Goal: Task Accomplishment & Management: Manage account settings

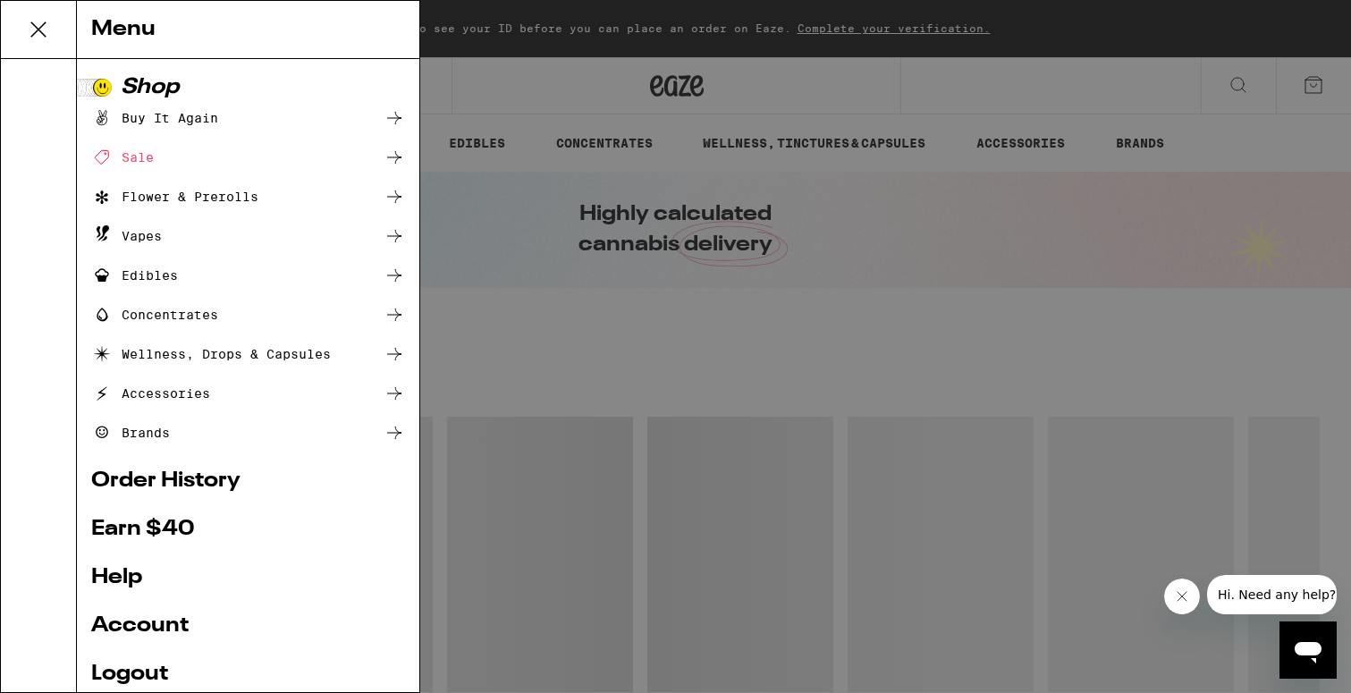
scroll to position [119, 0]
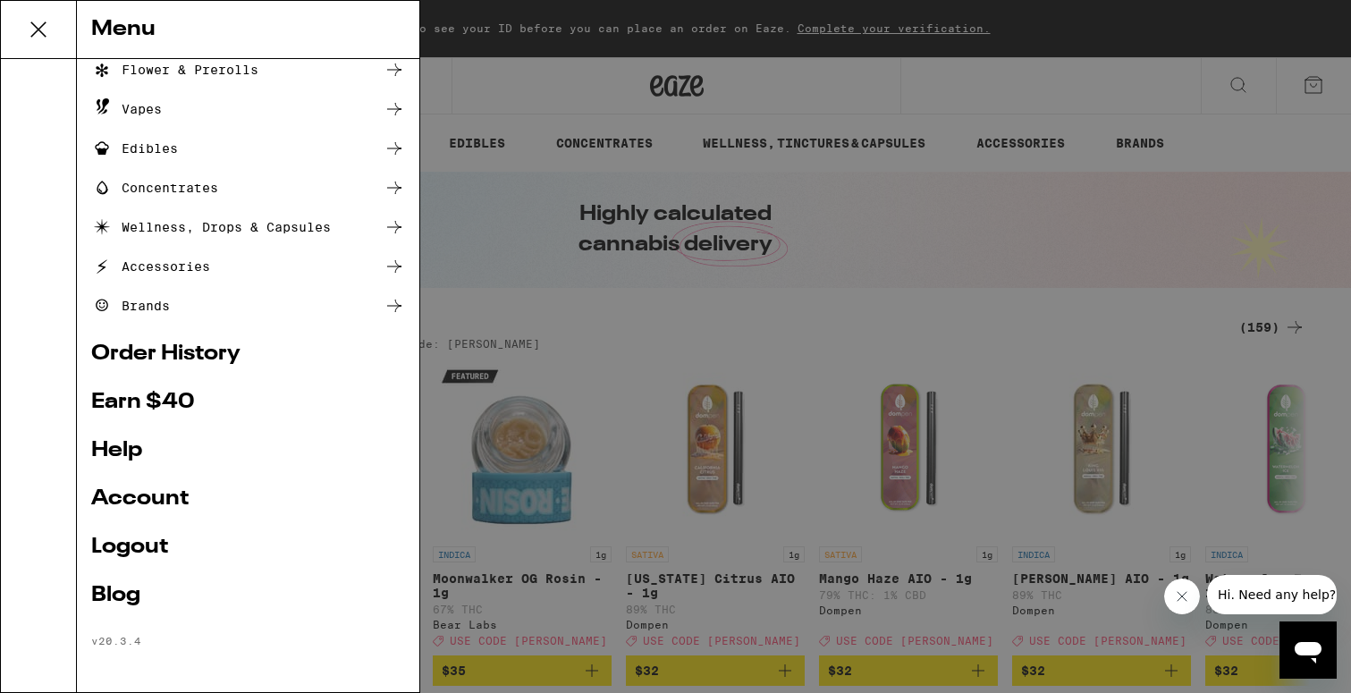
click at [141, 540] on link "Logout" at bounding box center [248, 547] width 314 height 21
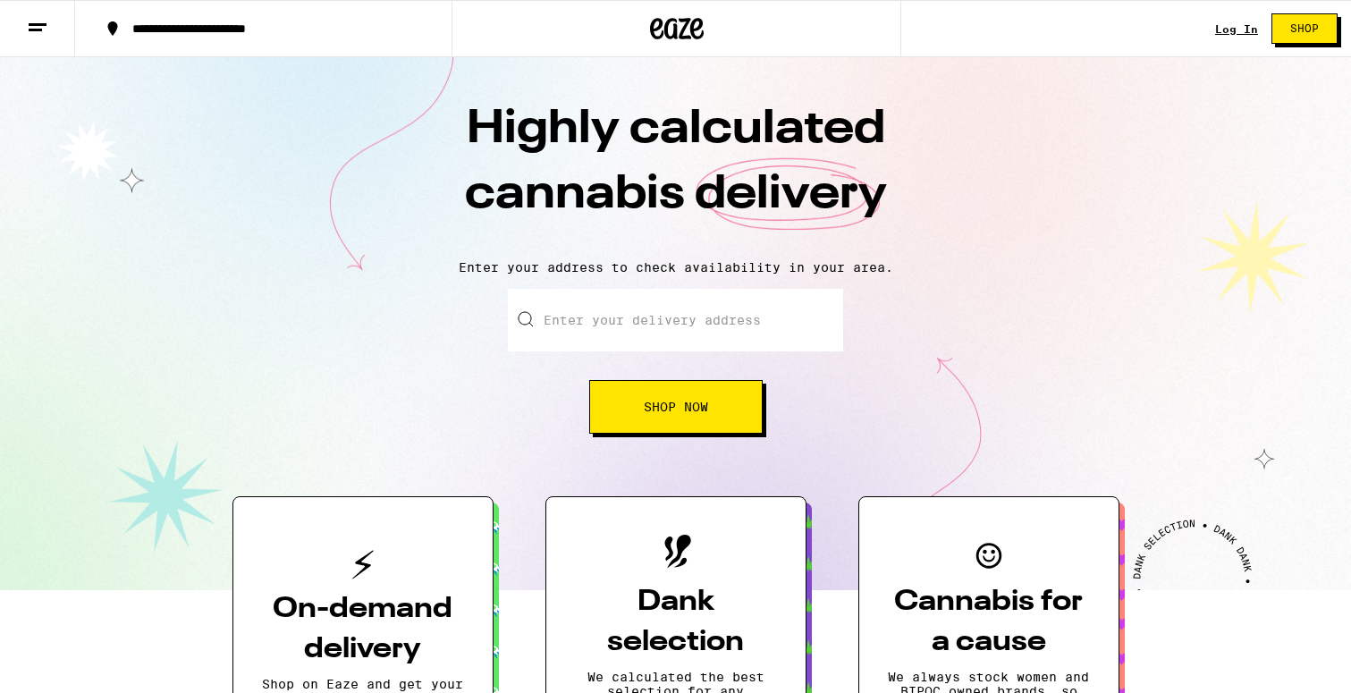
click at [1237, 26] on link "Log In" at bounding box center [1237, 29] width 43 height 12
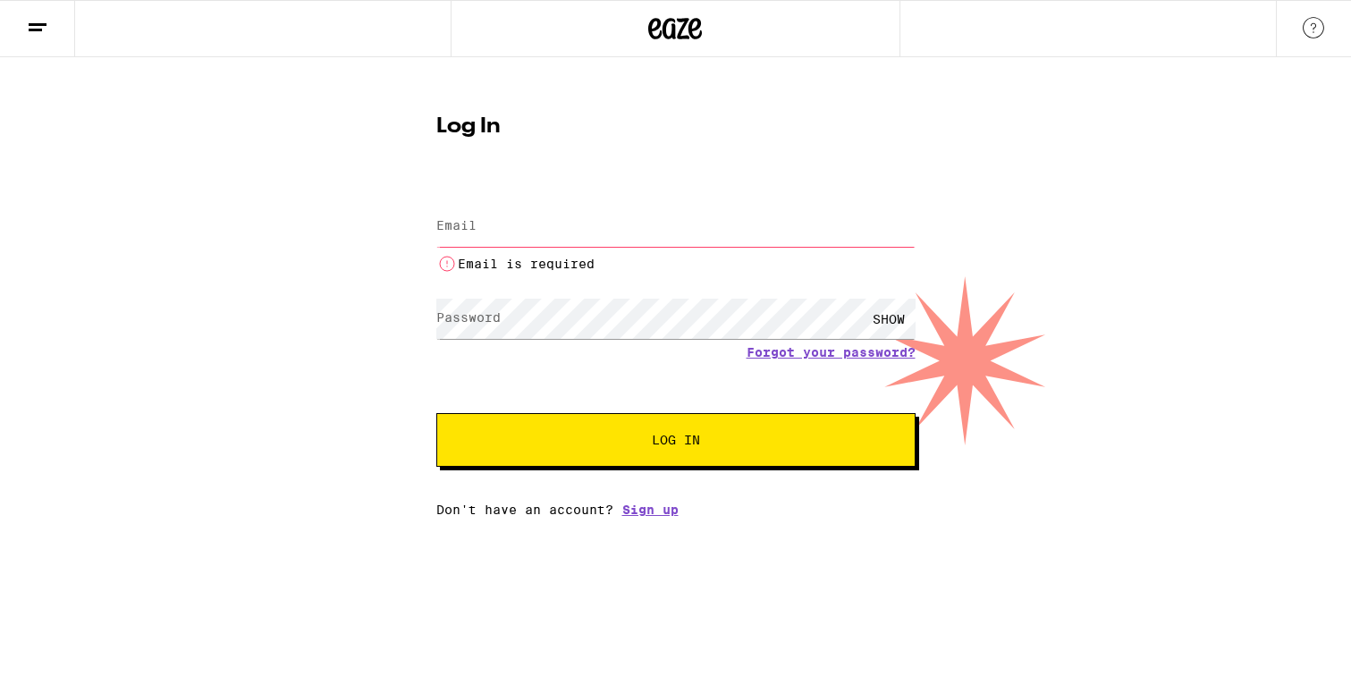
click at [767, 163] on div "Log In Email Email Email is required Password Password SHOW Forgot your passwor…" at bounding box center [676, 309] width 515 height 415
click at [714, 243] on input "Email" at bounding box center [675, 227] width 479 height 40
type input "[EMAIL_ADDRESS][DOMAIN_NAME]"
click at [809, 364] on form "Email Email Email is required Password Password SHOW Forgot your password? Log …" at bounding box center [675, 324] width 479 height 284
click at [811, 358] on link "Forgot your password?" at bounding box center [831, 352] width 169 height 14
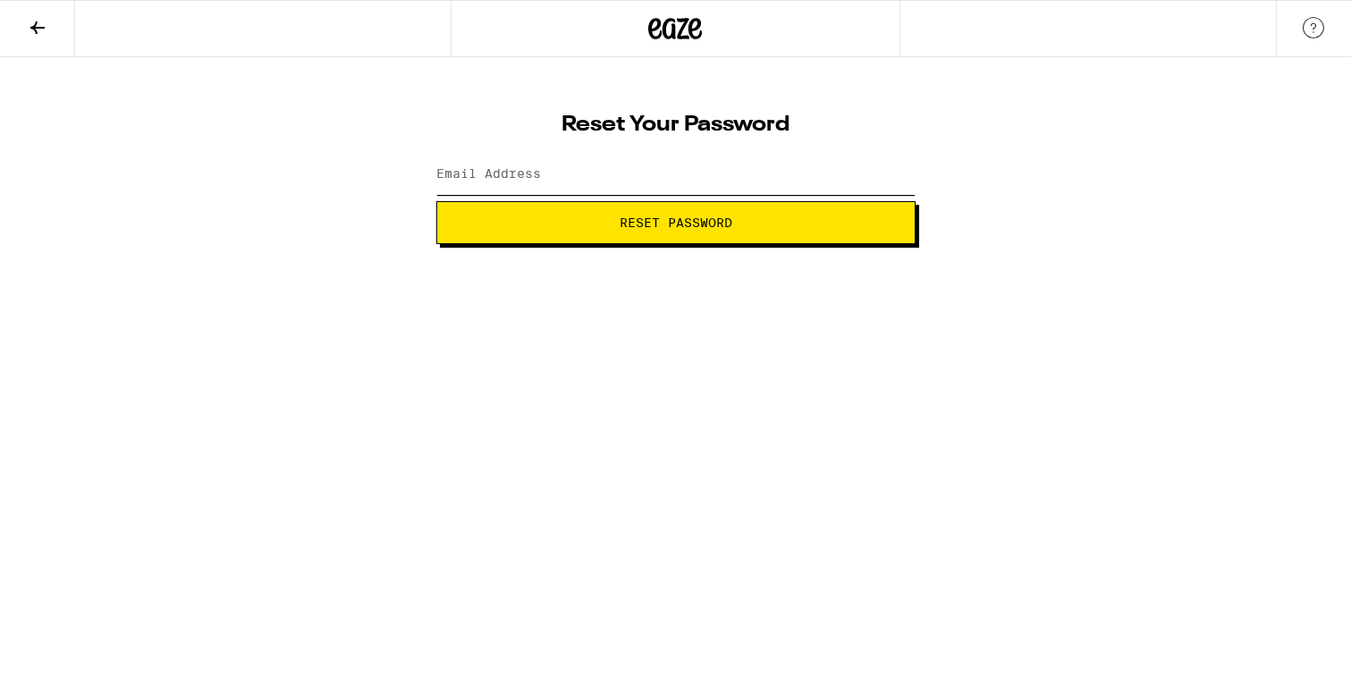
click at [668, 161] on input "Email Address" at bounding box center [675, 175] width 479 height 40
type input "pu"
type input "[EMAIL_ADDRESS][DOMAIN_NAME]"
click at [675, 223] on button "Reset Password" at bounding box center [675, 222] width 479 height 43
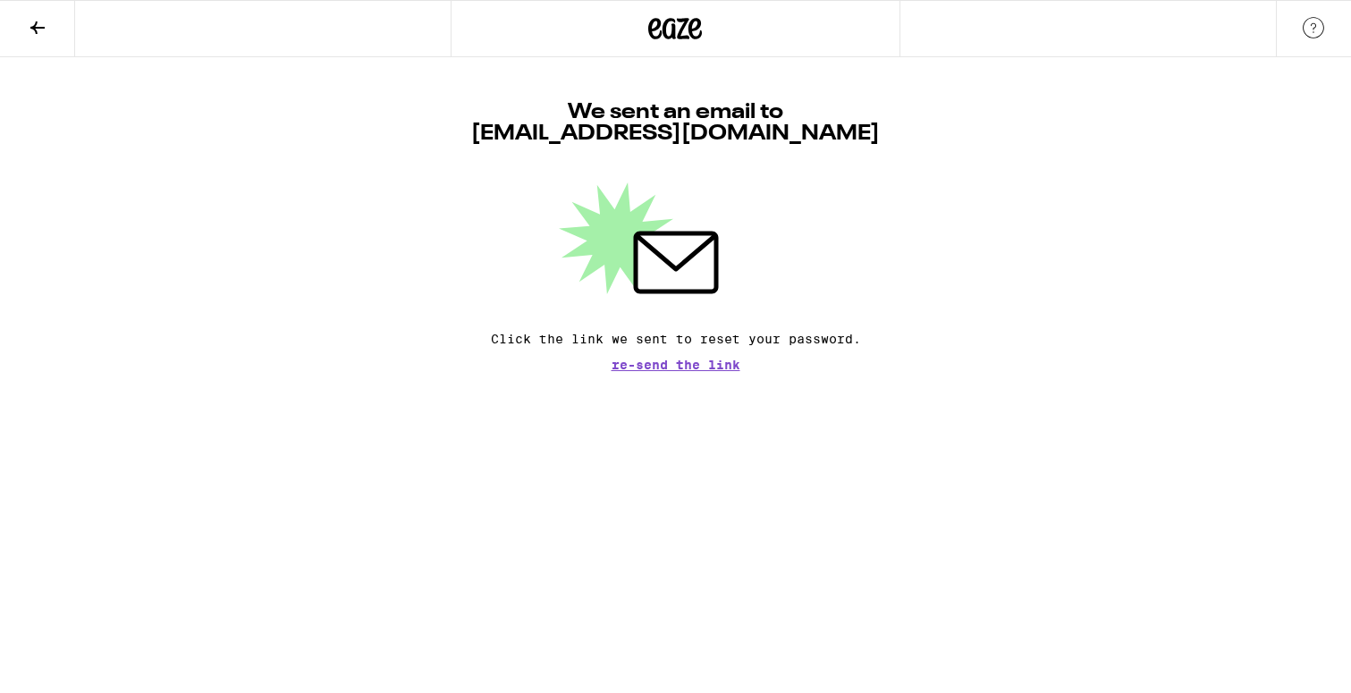
click at [995, 179] on div "We sent an email to [EMAIL_ADDRESS][DOMAIN_NAME] Click the link we sent to rese…" at bounding box center [675, 214] width 1351 height 314
click at [53, 34] on button at bounding box center [37, 29] width 75 height 56
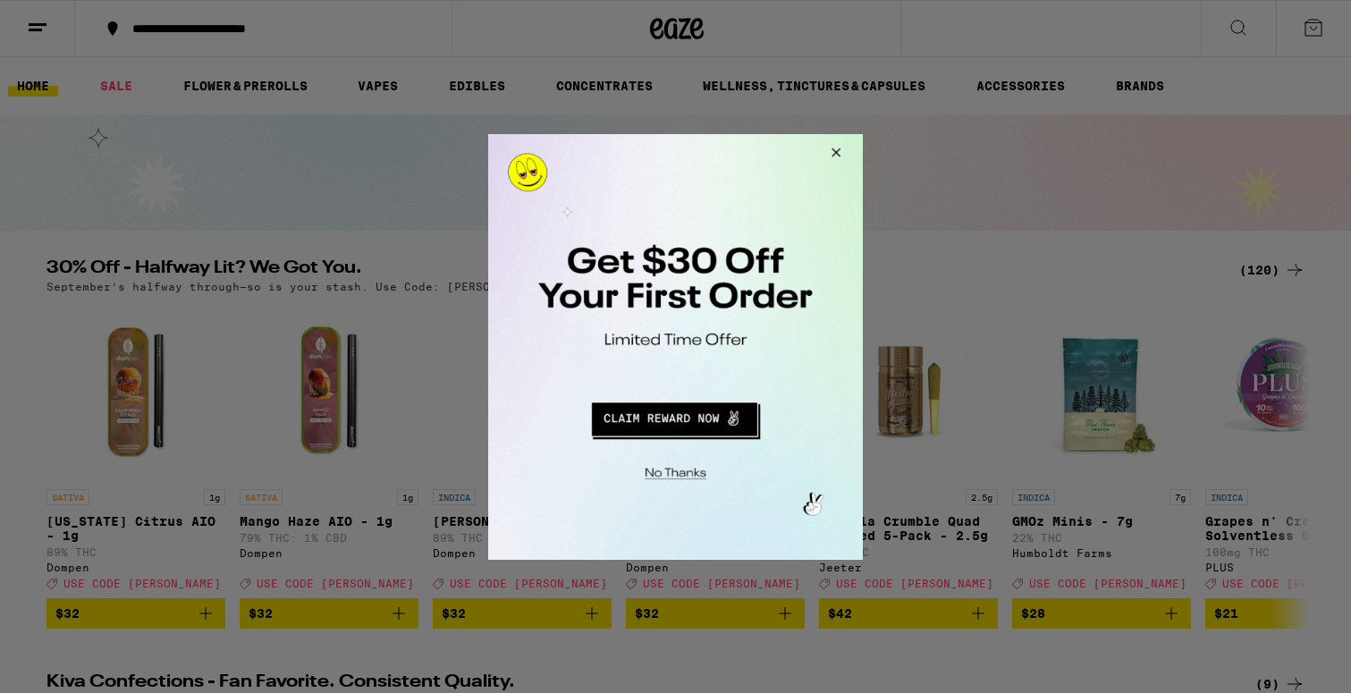
click at [838, 148] on button "Close Modal" at bounding box center [833, 154] width 48 height 43
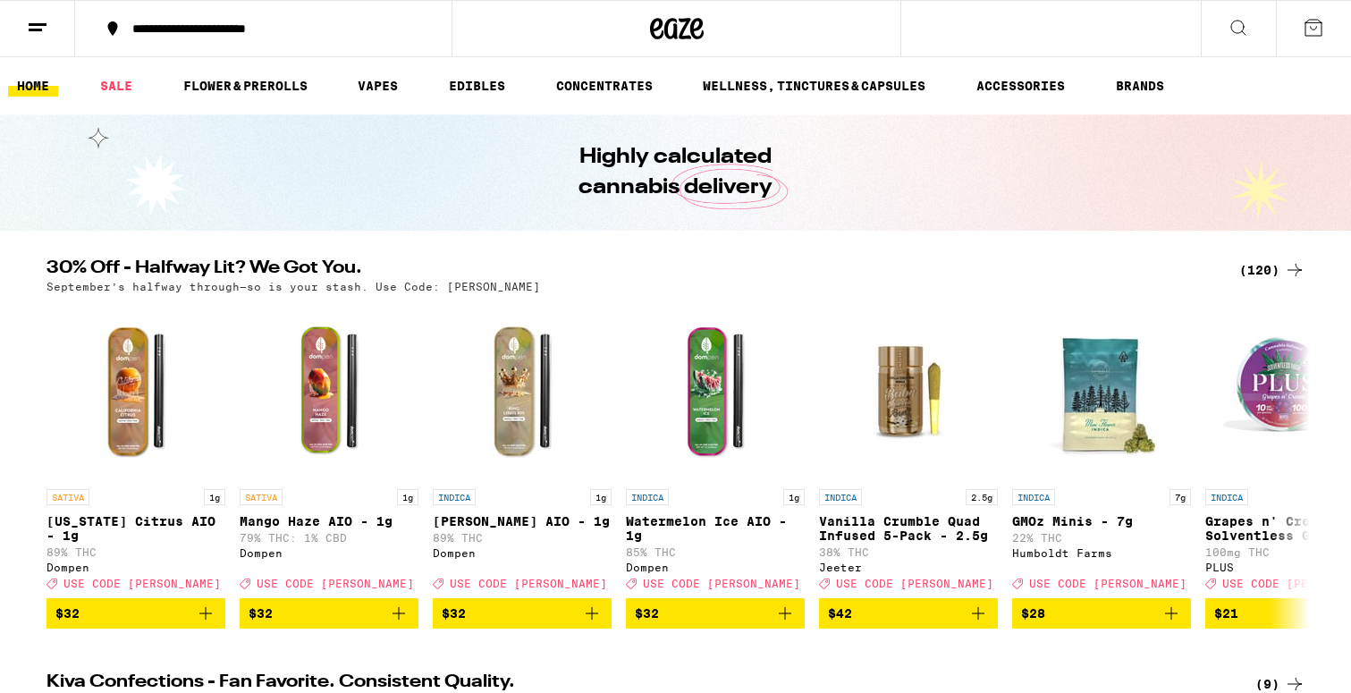
click at [53, 29] on button at bounding box center [37, 29] width 75 height 56
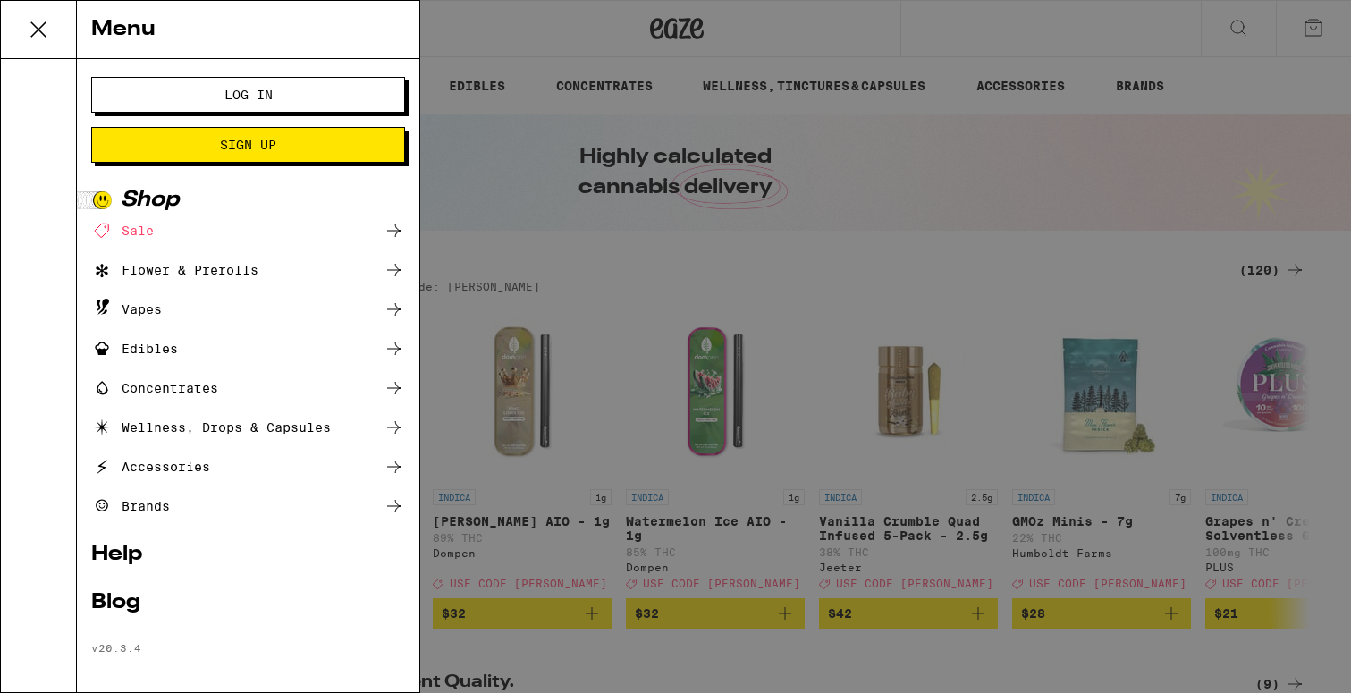
click at [270, 99] on span "Log In" at bounding box center [248, 95] width 48 height 13
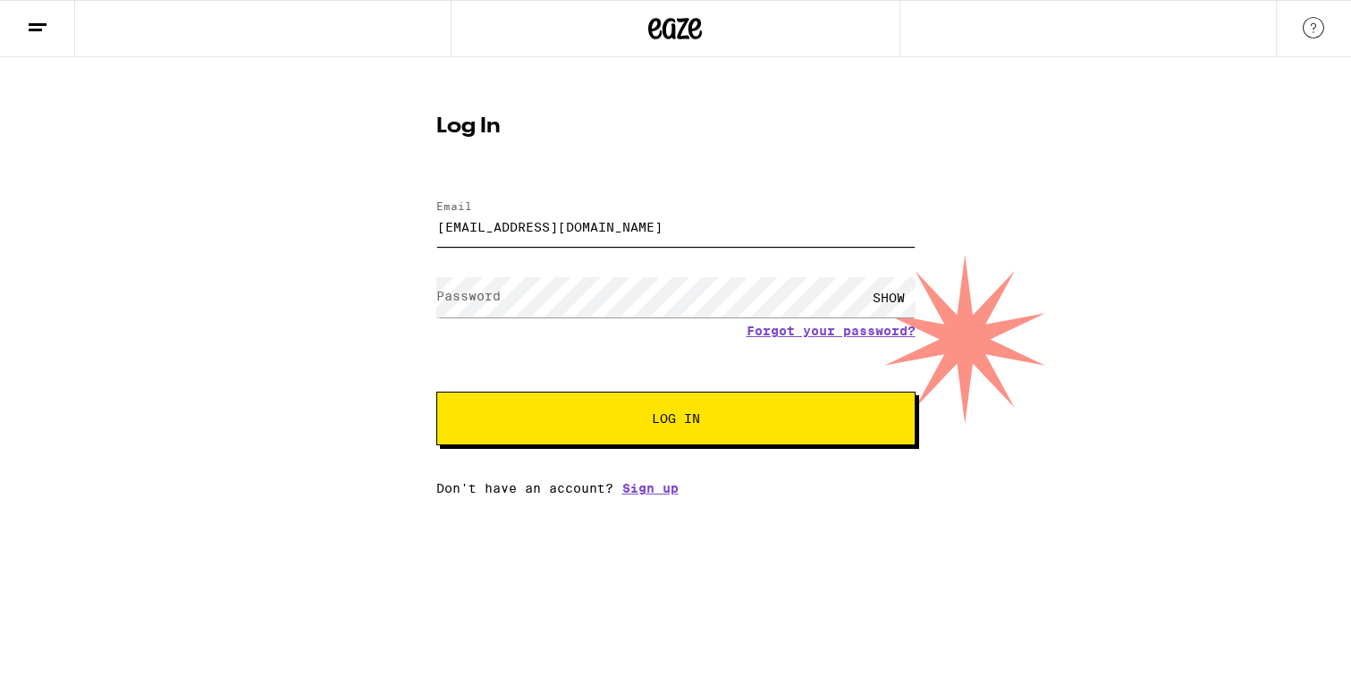
type input "[EMAIL_ADDRESS][DOMAIN_NAME]"
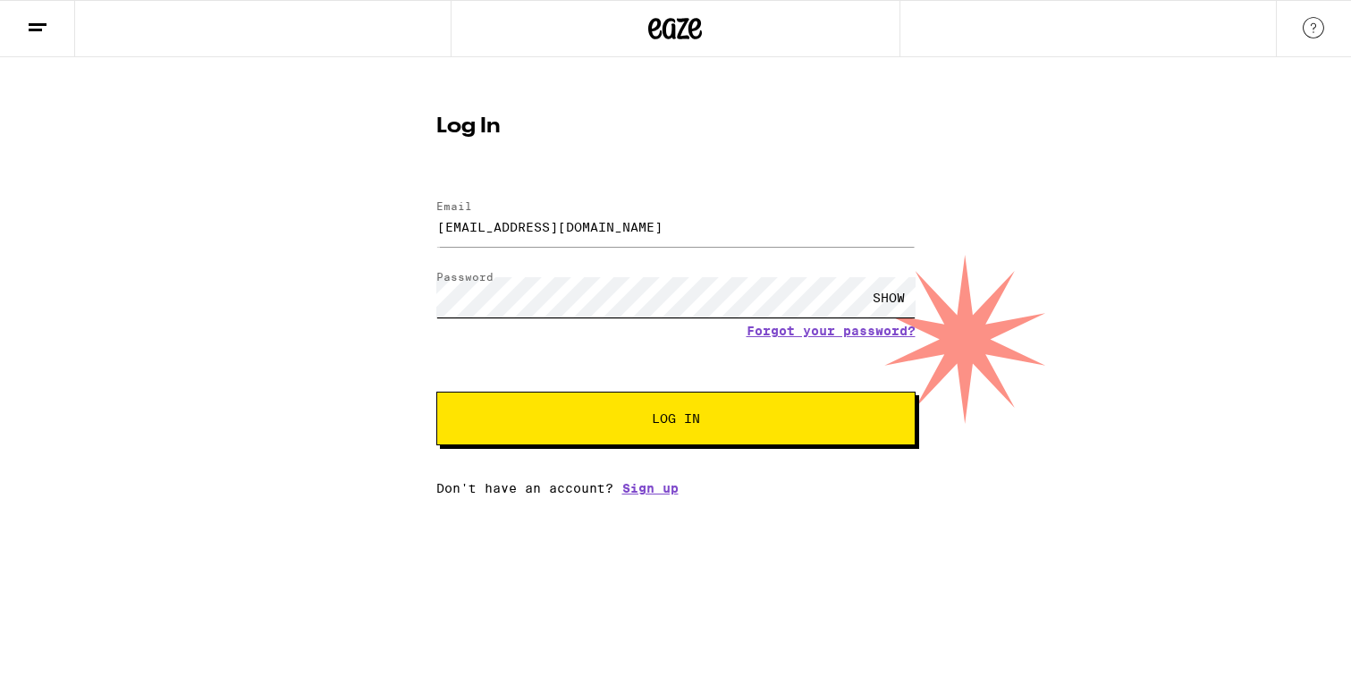
click at [675, 420] on button "Log In" at bounding box center [675, 419] width 479 height 54
